Goal: Register for event/course

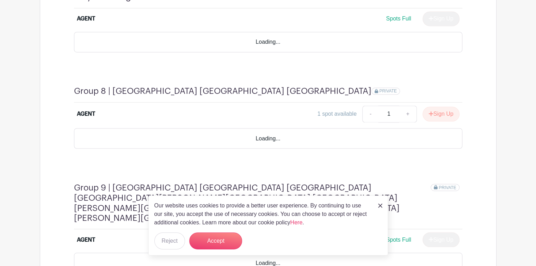
scroll to position [1182, 0]
click at [444, 107] on button "Sign Up" at bounding box center [441, 114] width 37 height 15
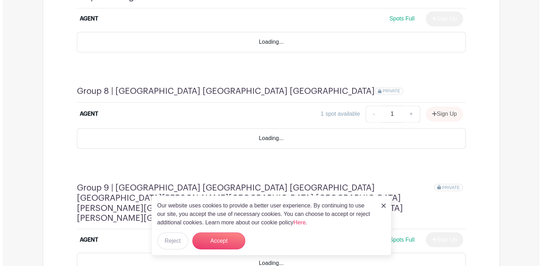
scroll to position [1182, 0]
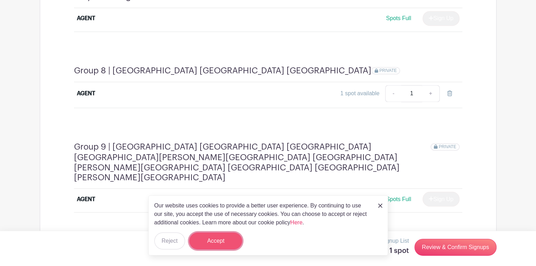
click at [229, 236] on button "Accept" at bounding box center [215, 240] width 53 height 17
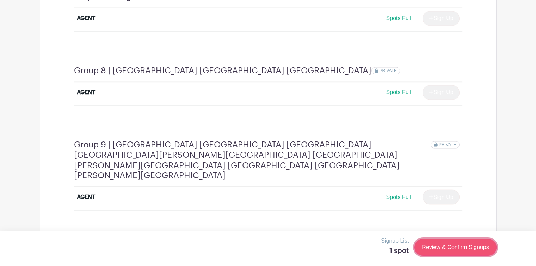
click at [446, 244] on link "Review & Confirm Signups" at bounding box center [456, 247] width 82 height 17
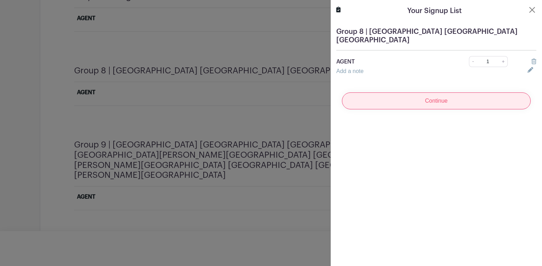
click at [440, 92] on input "Continue" at bounding box center [436, 100] width 189 height 17
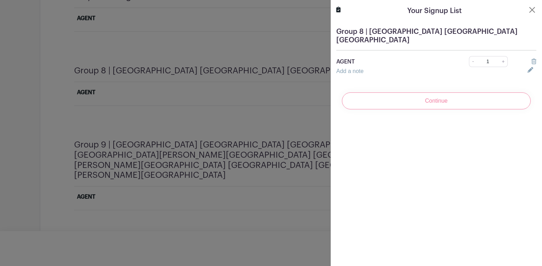
click at [427, 92] on div "Continue" at bounding box center [436, 101] width 200 height 28
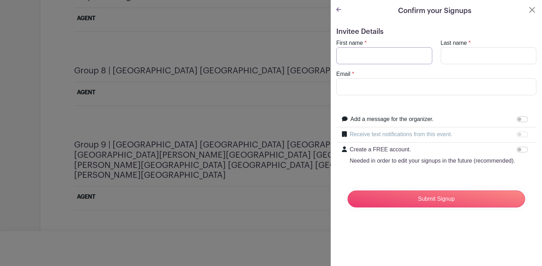
click at [412, 57] on input "First name" at bounding box center [384, 55] width 96 height 17
type input "Deny"
click at [399, 79] on input "Email" at bounding box center [436, 86] width 200 height 17
click at [464, 53] on input "Last name" at bounding box center [489, 55] width 96 height 17
type input "[PERSON_NAME]"
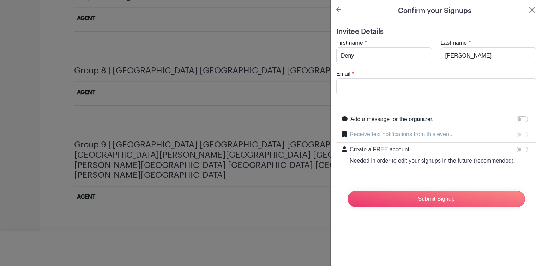
click at [496, 74] on div "Email *" at bounding box center [436, 82] width 208 height 25
click at [431, 90] on input "Email" at bounding box center [436, 86] width 200 height 17
type input "[EMAIL_ADDRESS][DOMAIN_NAME]"
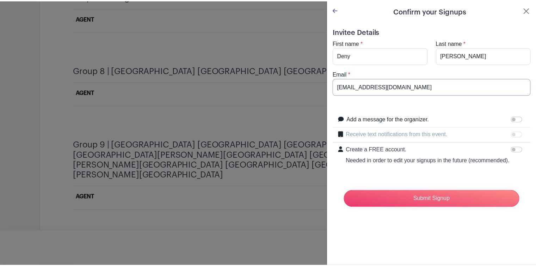
scroll to position [1180, 0]
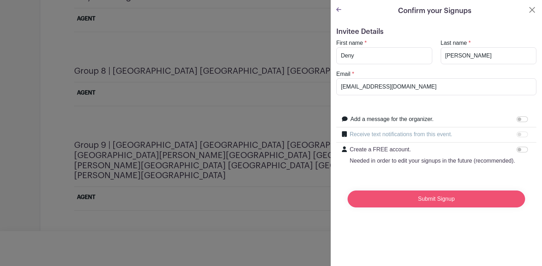
click at [403, 205] on input "Submit Signup" at bounding box center [435, 198] width 177 height 17
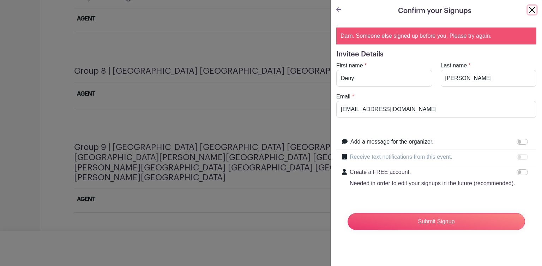
click at [528, 12] on button "Close" at bounding box center [532, 10] width 8 height 8
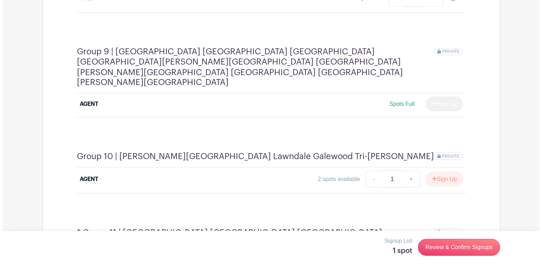
scroll to position [1276, 0]
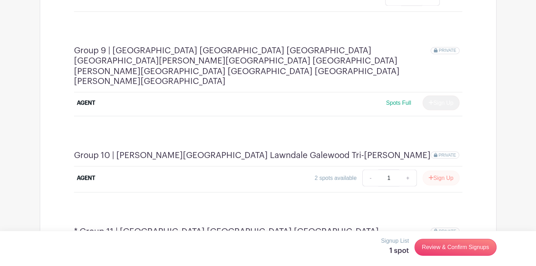
click at [444, 170] on button "Sign Up" at bounding box center [441, 177] width 37 height 15
click at [451, 245] on link "Review & Confirm Signups" at bounding box center [456, 247] width 82 height 17
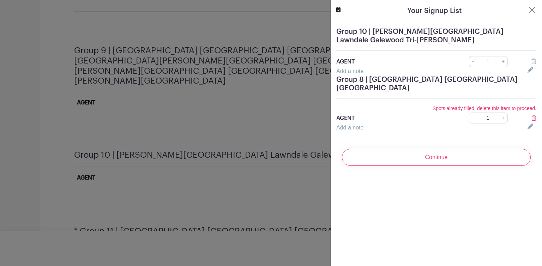
click at [434, 149] on input "Continue" at bounding box center [436, 157] width 189 height 17
click at [531, 115] on icon at bounding box center [533, 118] width 5 height 6
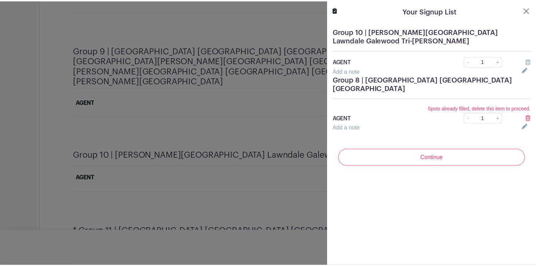
scroll to position [1274, 0]
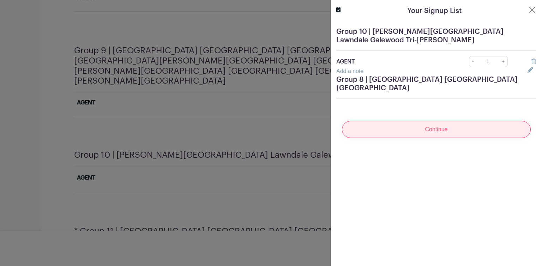
click at [461, 121] on input "Continue" at bounding box center [436, 129] width 189 height 17
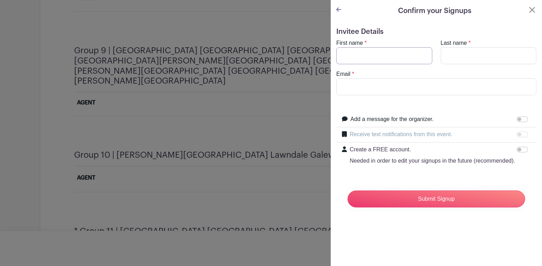
click at [400, 52] on input "First name" at bounding box center [384, 55] width 96 height 17
type input "Deny"
click at [467, 57] on input "Last name" at bounding box center [489, 55] width 96 height 17
type input "[PERSON_NAME]"
click at [430, 85] on input "Email" at bounding box center [436, 86] width 200 height 17
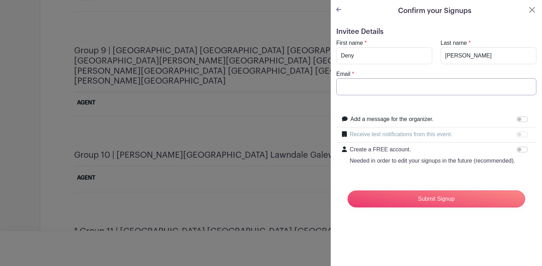
type input "[EMAIL_ADDRESS][DOMAIN_NAME]"
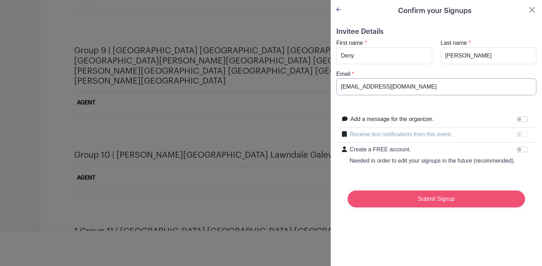
click at [372, 207] on input "Submit Signup" at bounding box center [435, 198] width 177 height 17
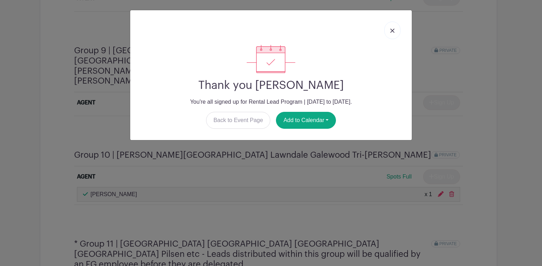
click at [392, 29] on img at bounding box center [392, 31] width 4 height 4
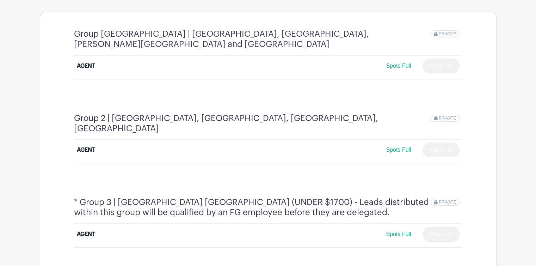
scroll to position [319, 0]
